Goal: Book appointment/travel/reservation

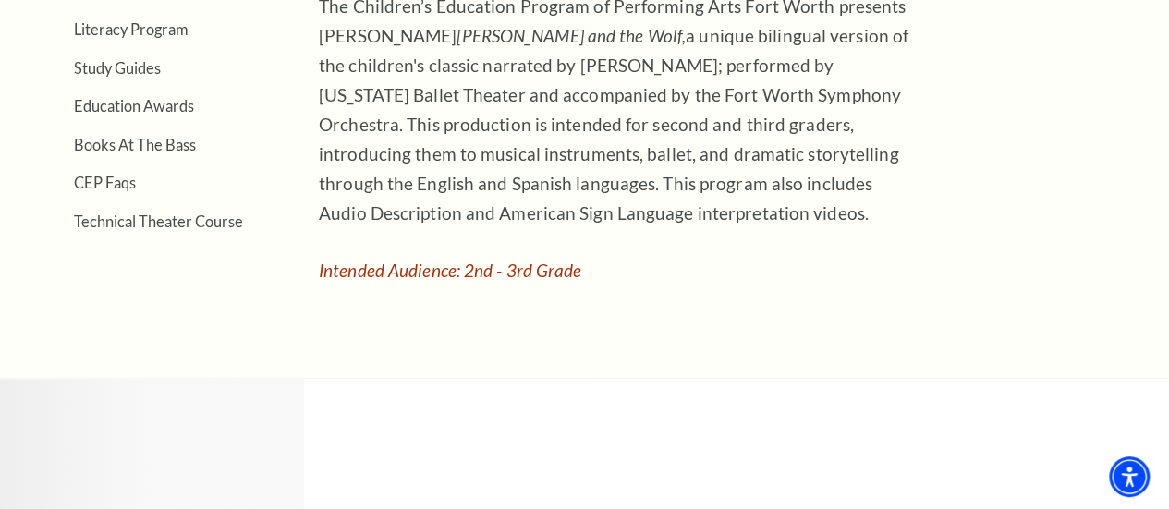
scroll to position [702, 0]
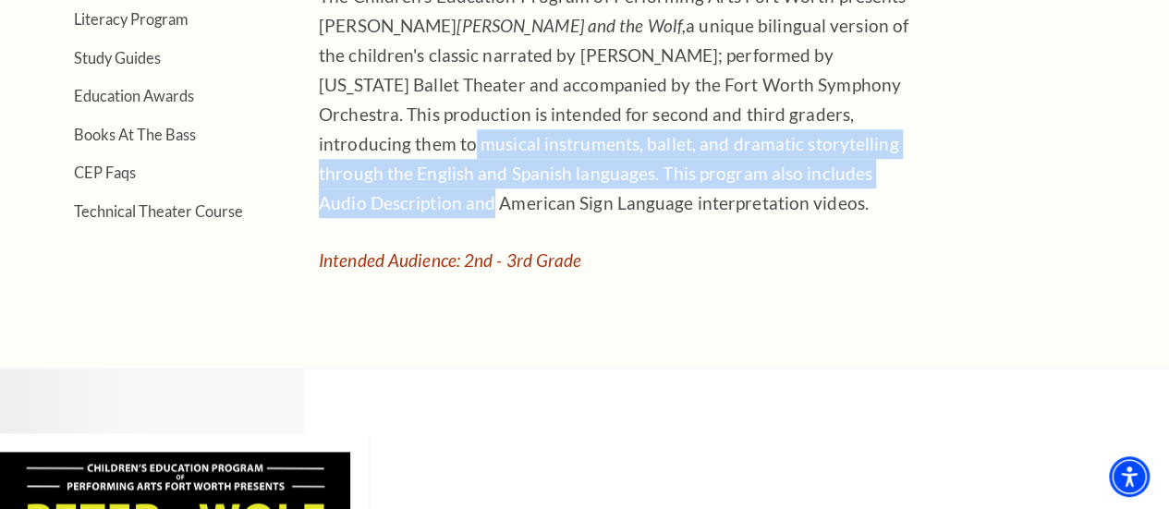
drag, startPoint x: 1164, startPoint y: 136, endPoint x: 1170, endPoint y: 175, distance: 39.3
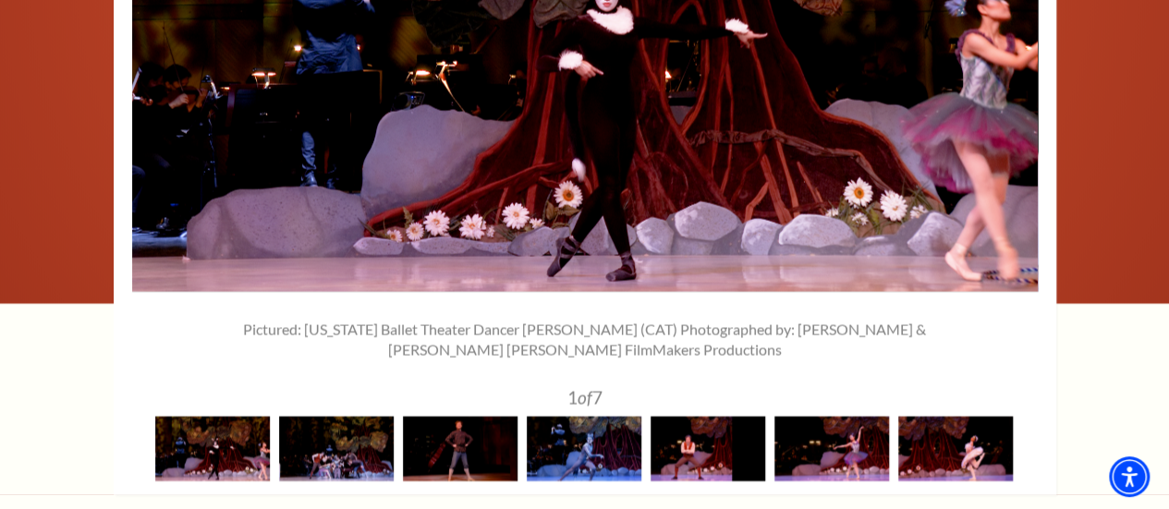
scroll to position [2001, 0]
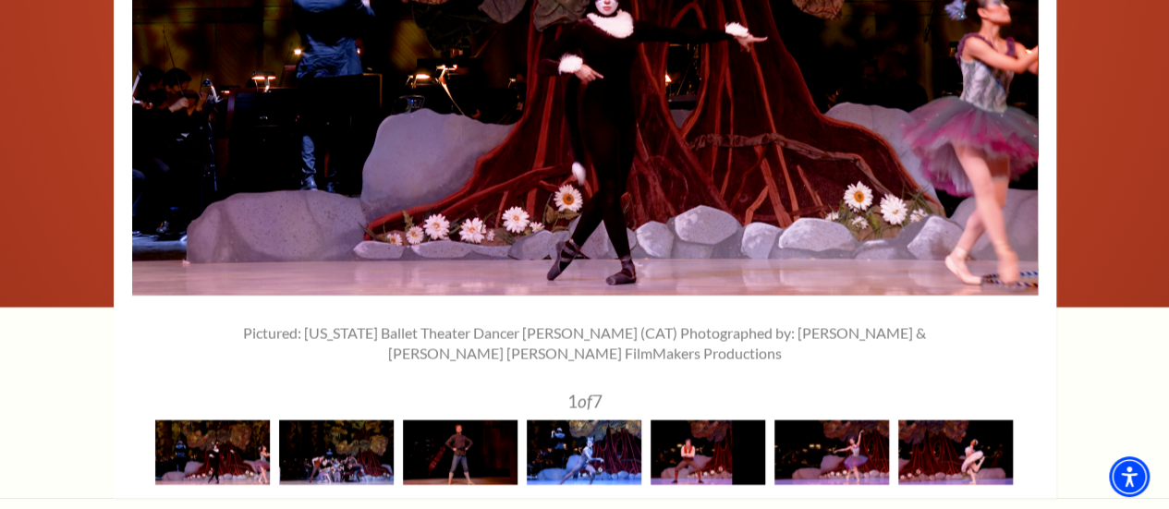
click at [587, 469] on img at bounding box center [584, 452] width 115 height 65
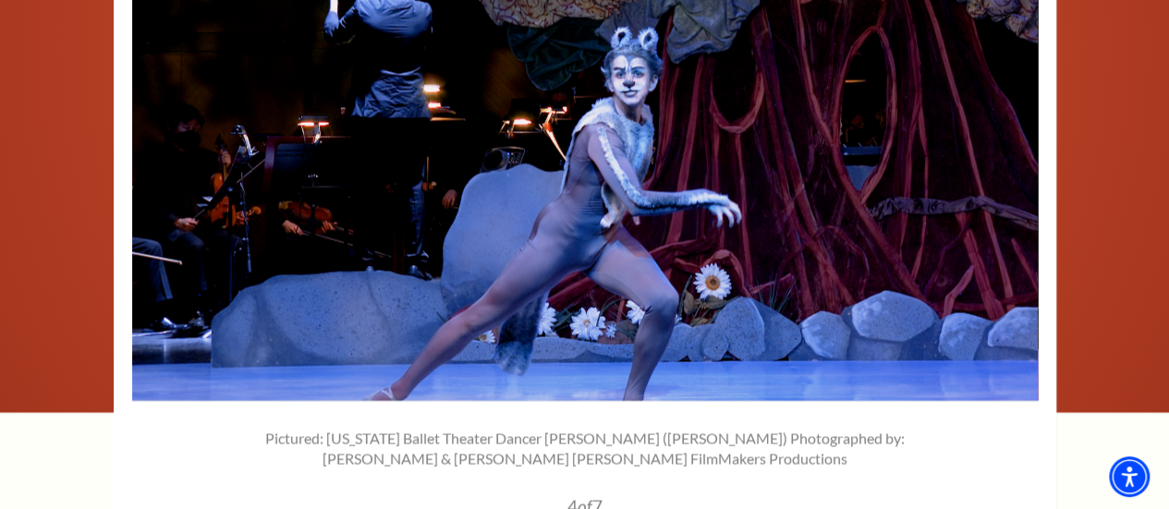
scroll to position [1900, 0]
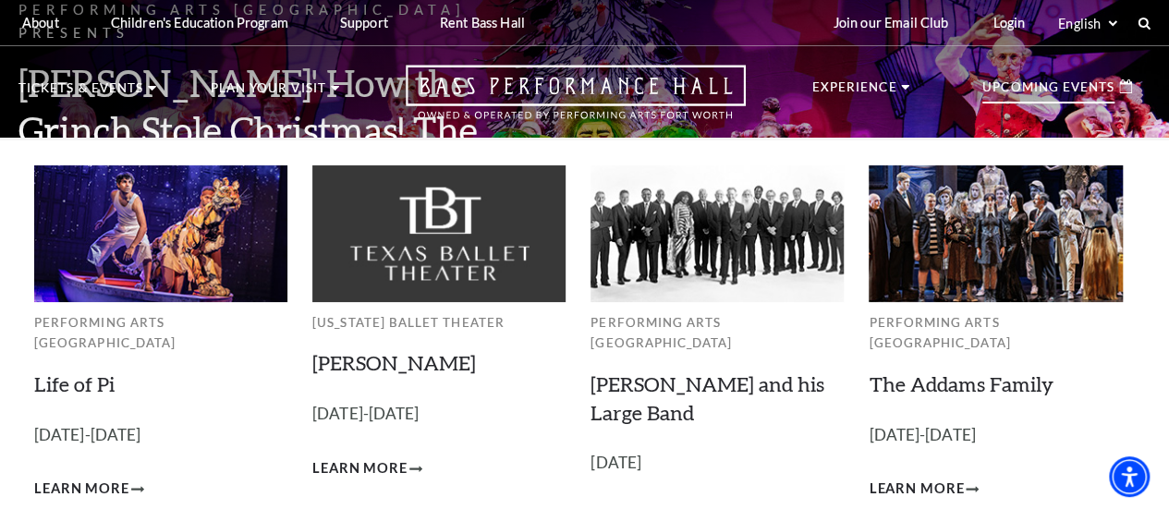
click at [1003, 87] on p "Upcoming Events" at bounding box center [1048, 92] width 132 height 22
click at [1023, 91] on p "Upcoming Events" at bounding box center [1048, 92] width 132 height 22
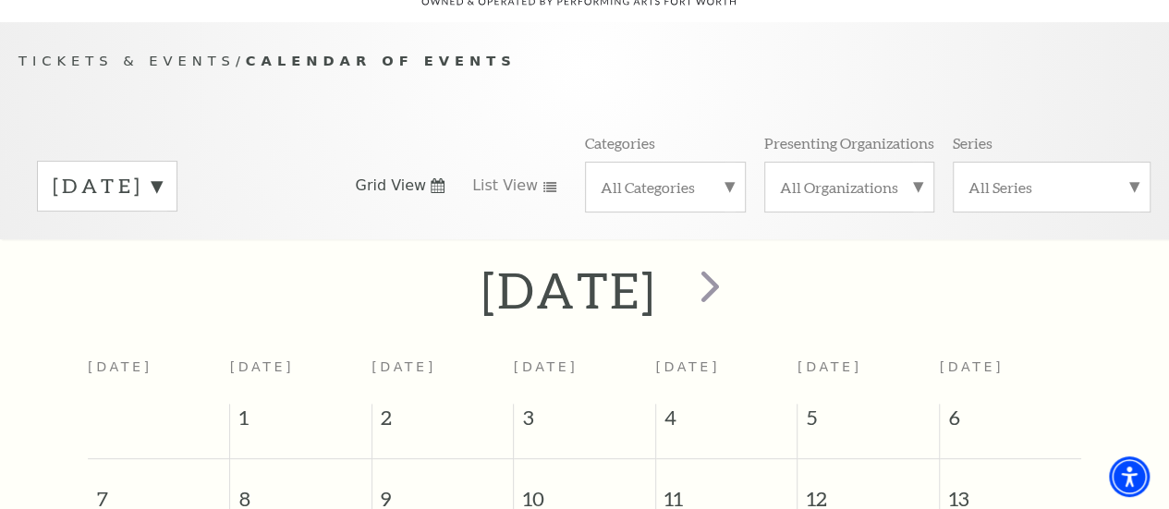
scroll to position [130, 0]
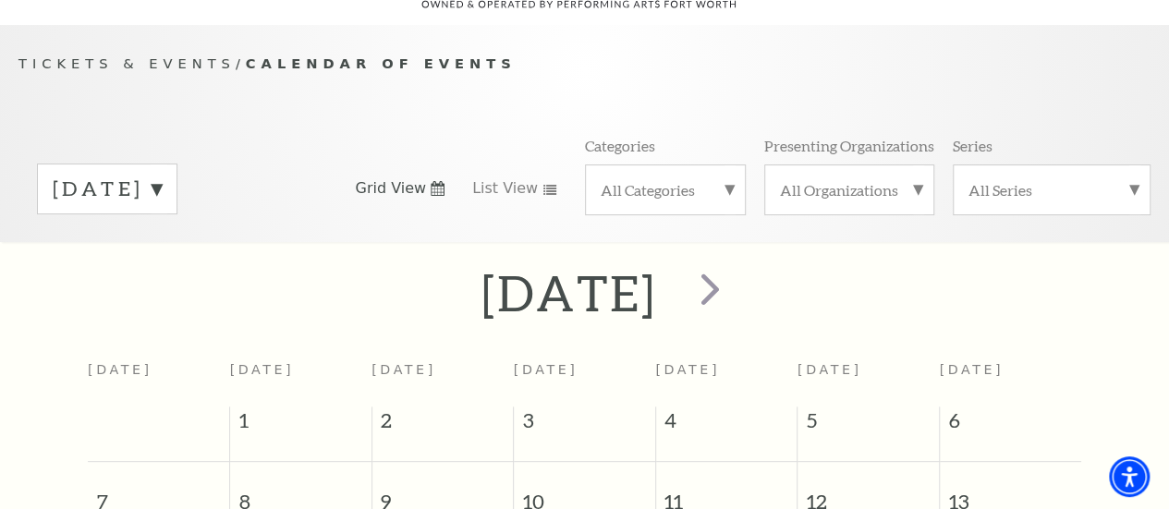
click at [177, 180] on div "September 2025" at bounding box center [107, 188] width 140 height 51
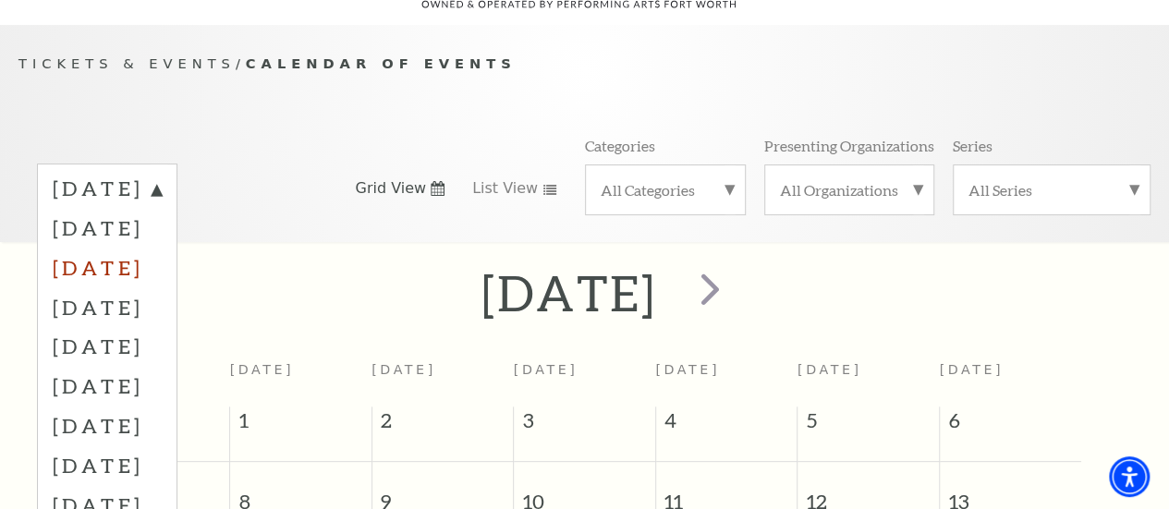
click at [162, 272] on label "November 2025" at bounding box center [107, 268] width 109 height 40
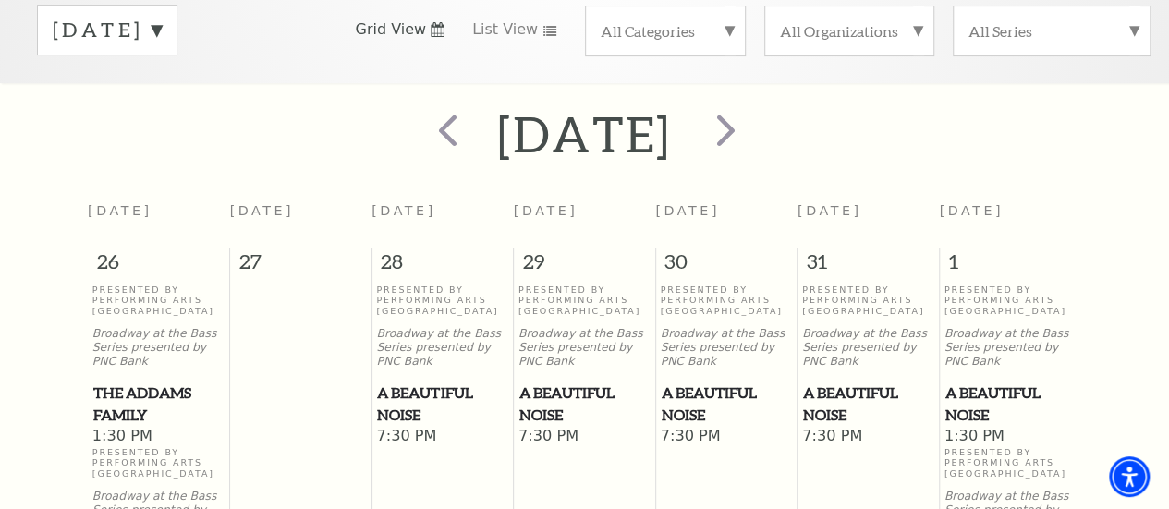
scroll to position [276, 0]
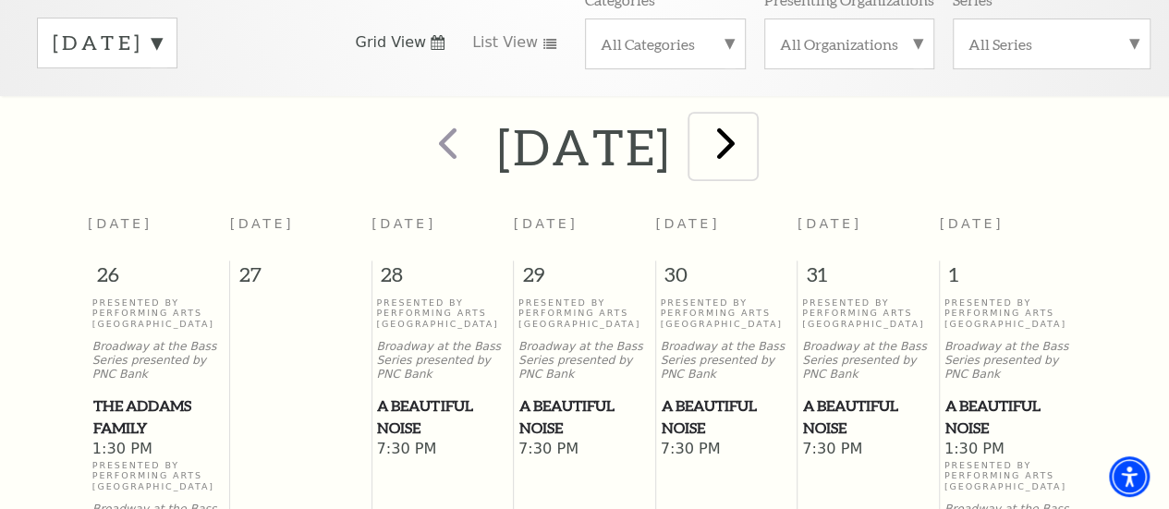
click at [752, 146] on span "next" at bounding box center [725, 142] width 53 height 53
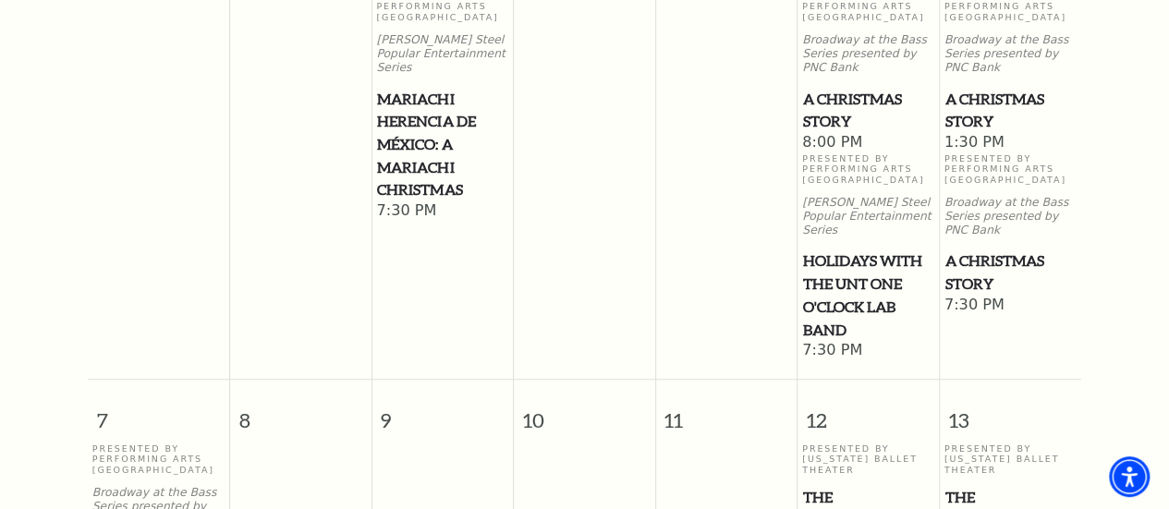
scroll to position [514, 0]
